Goal: Transaction & Acquisition: Obtain resource

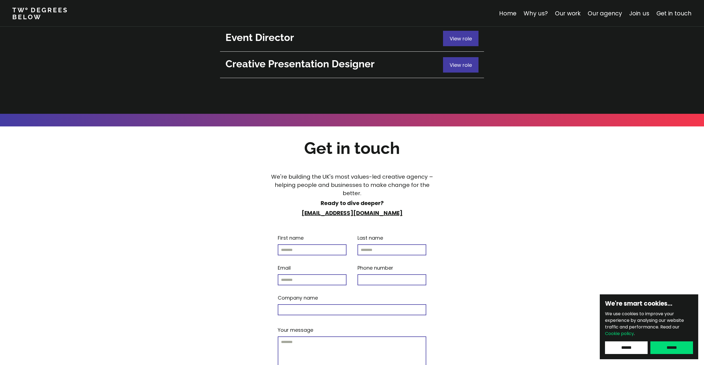
scroll to position [1958, 0]
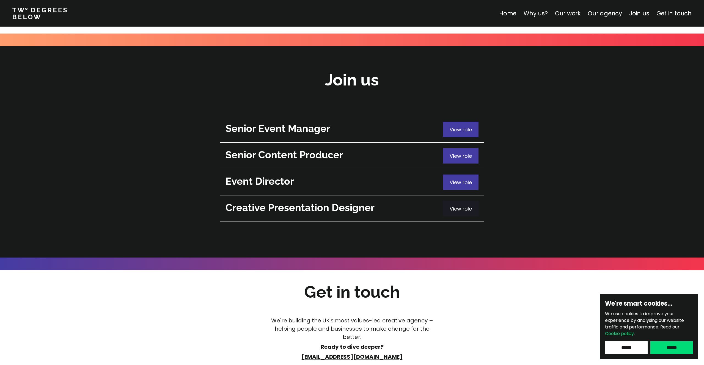
click at [455, 205] on span "View role" at bounding box center [460, 208] width 22 height 7
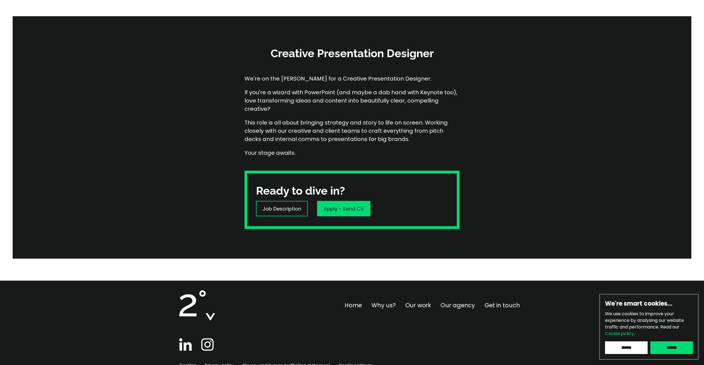
scroll to position [17, 0]
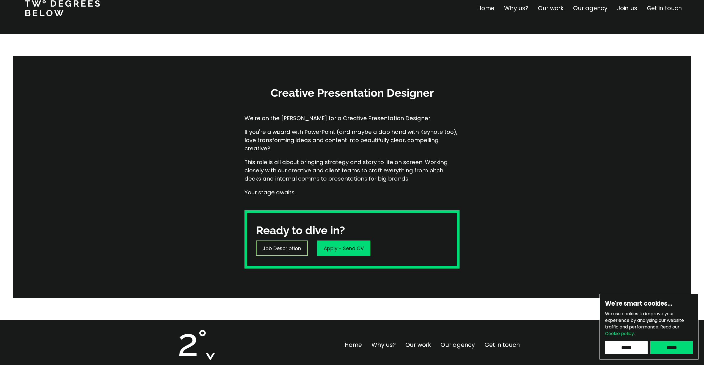
click at [285, 246] on p "Job Description" at bounding box center [282, 248] width 38 height 7
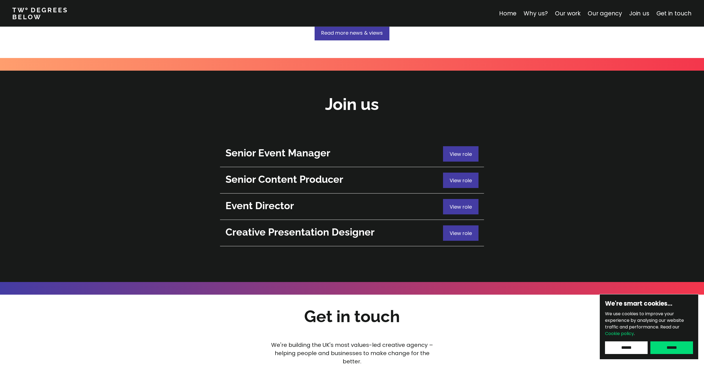
scroll to position [1895, 0]
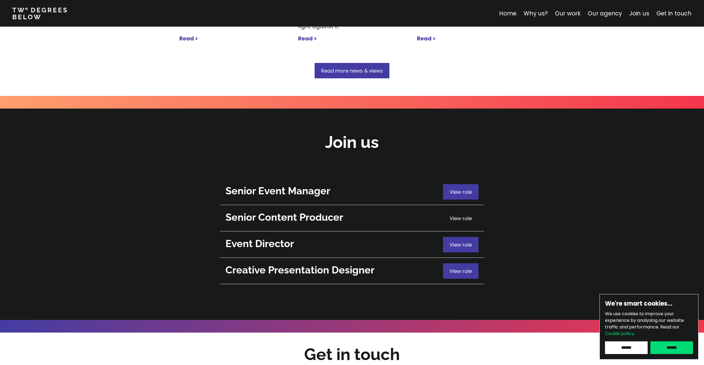
click at [460, 215] on span "View role" at bounding box center [460, 218] width 22 height 7
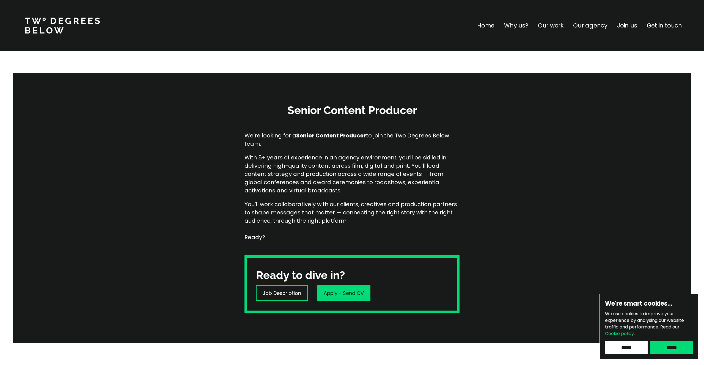
click at [498, 198] on div "Senior Content Producer We’re looking for a Senior Content Producer to join the…" at bounding box center [352, 208] width 704 height 270
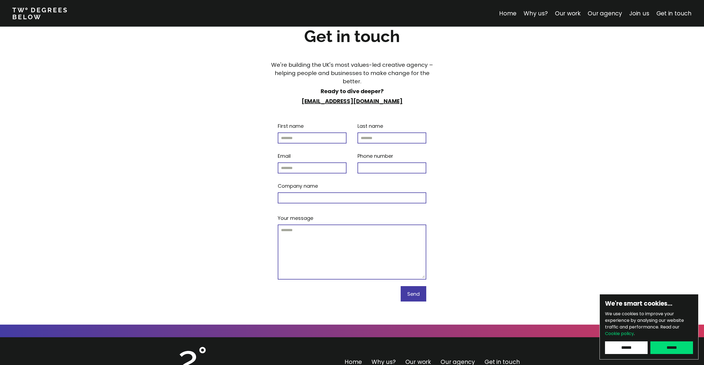
scroll to position [2236, 0]
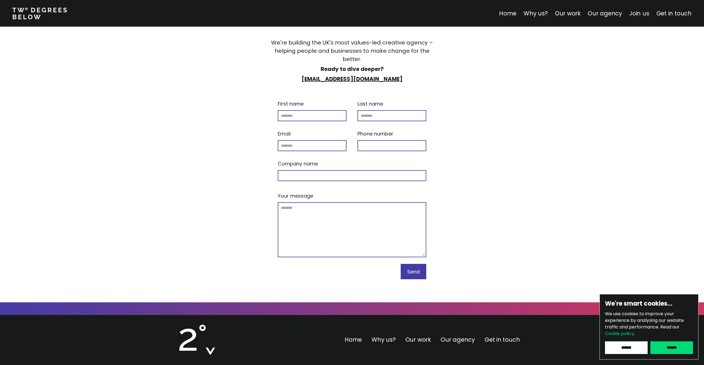
click at [638, 13] on link "Join us" at bounding box center [639, 13] width 20 height 8
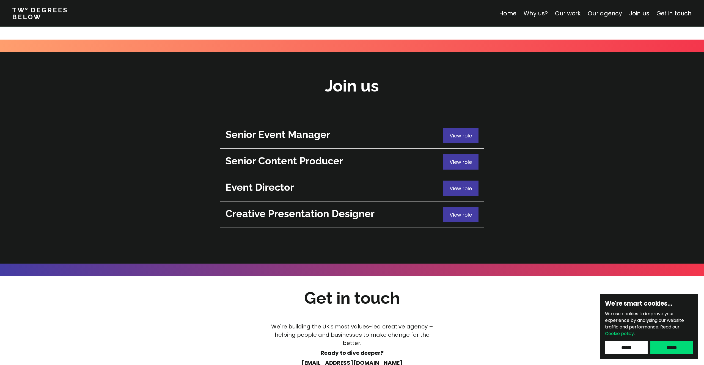
scroll to position [1951, 0]
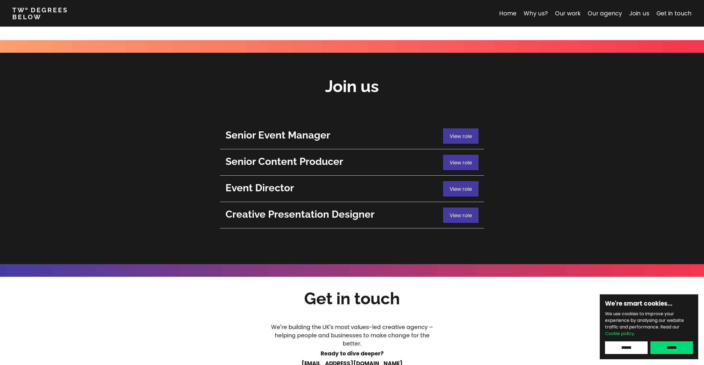
click at [354, 208] on h2 "Creative Presentation Designer" at bounding box center [332, 214] width 215 height 13
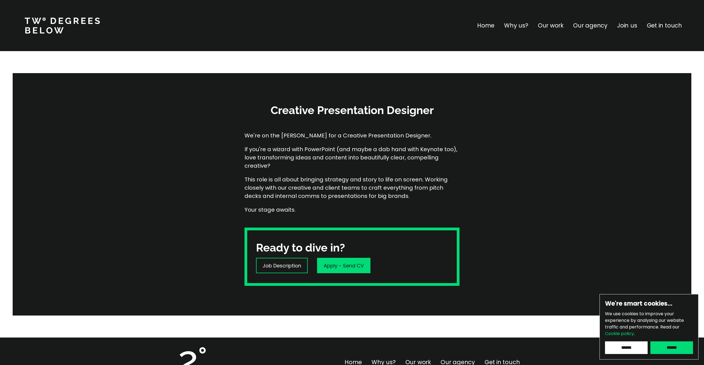
click at [354, 163] on p "If you're a wizard with PowerPoint (and maybe a dab hand with Keynote too), lov…" at bounding box center [351, 157] width 215 height 25
click at [337, 266] on p "Apply - Send CV" at bounding box center [344, 265] width 40 height 7
click at [348, 181] on p "This role is all about bringing strategy and story to life on screen. Working c…" at bounding box center [351, 187] width 215 height 25
click at [487, 28] on p "Home" at bounding box center [485, 25] width 17 height 9
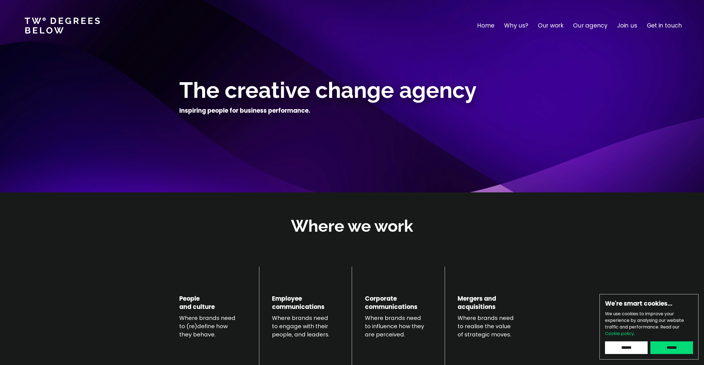
click at [563, 26] on p "Our work" at bounding box center [551, 25] width 26 height 9
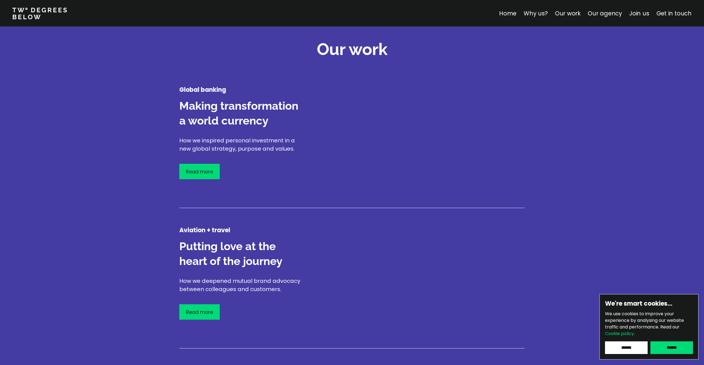
scroll to position [644, 0]
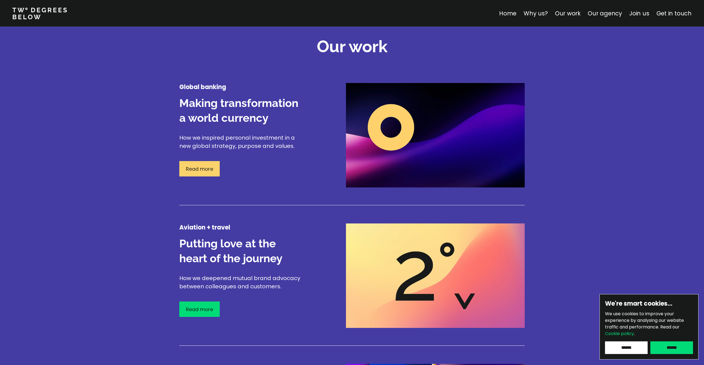
click at [204, 169] on p "Read more" at bounding box center [199, 168] width 27 height 7
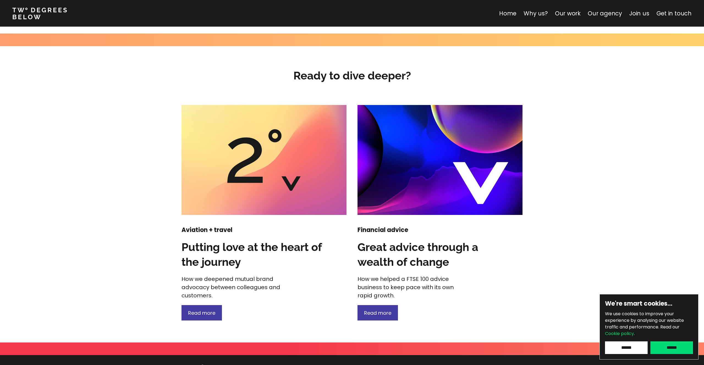
scroll to position [675, 0]
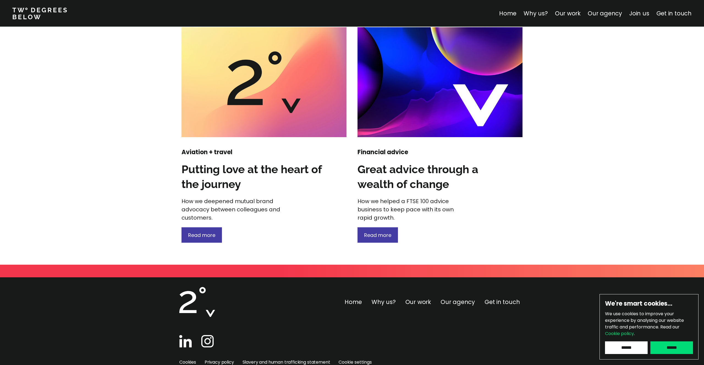
click at [266, 113] on img at bounding box center [263, 82] width 165 height 110
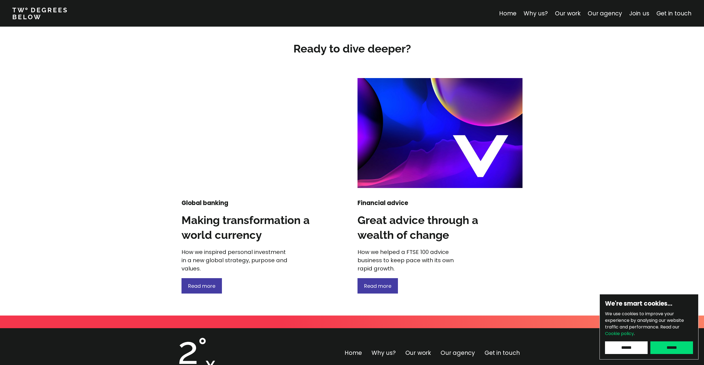
scroll to position [699, 0]
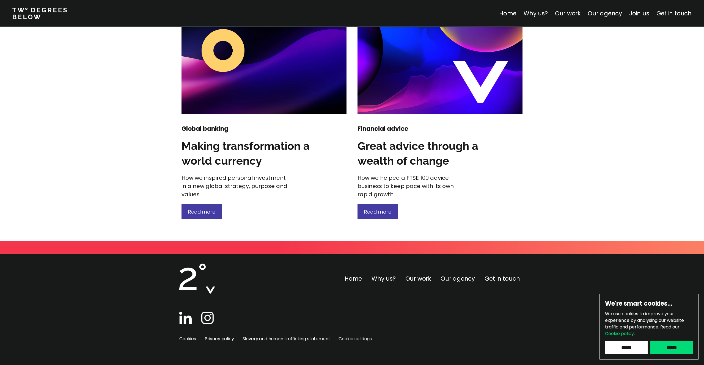
click at [398, 71] on img at bounding box center [439, 59] width 165 height 110
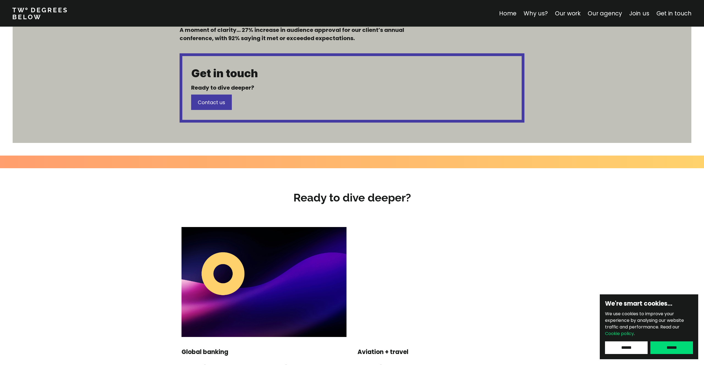
scroll to position [699, 0]
